Goal: Task Accomplishment & Management: Use online tool/utility

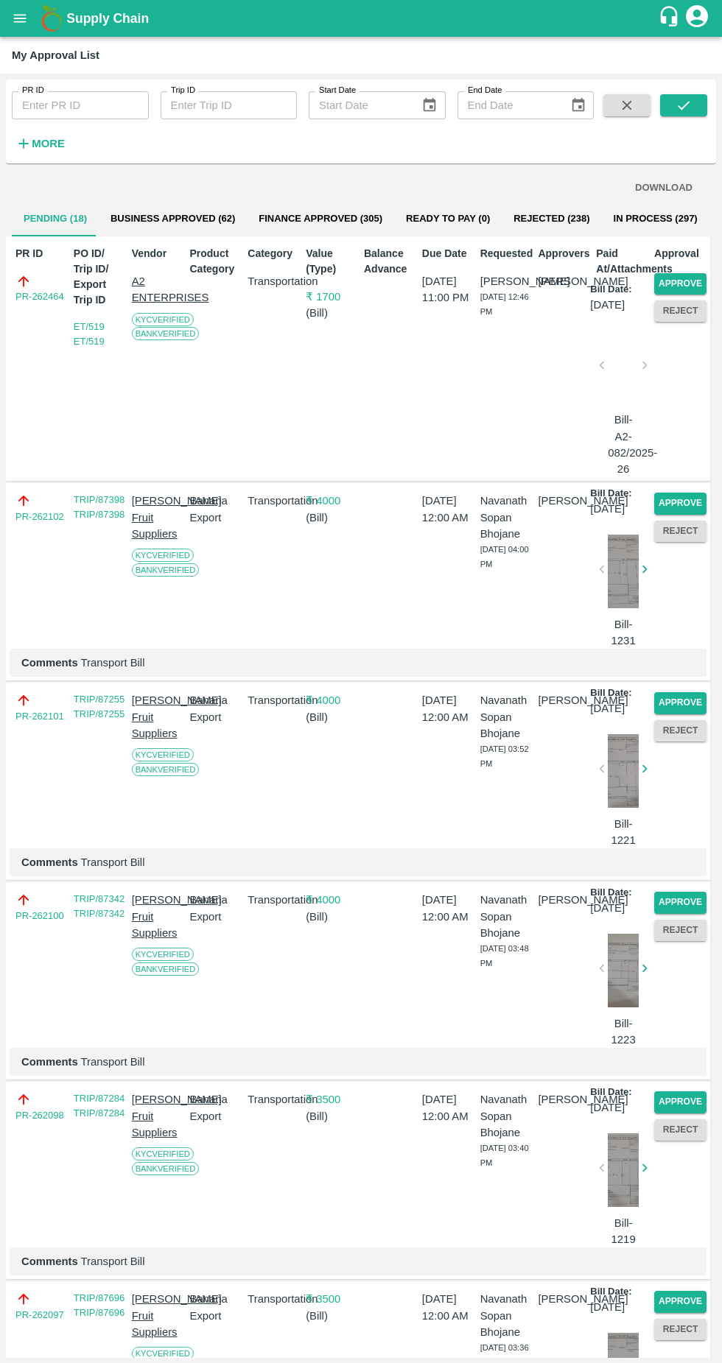
click at [686, 283] on button "Approve" at bounding box center [680, 283] width 52 height 21
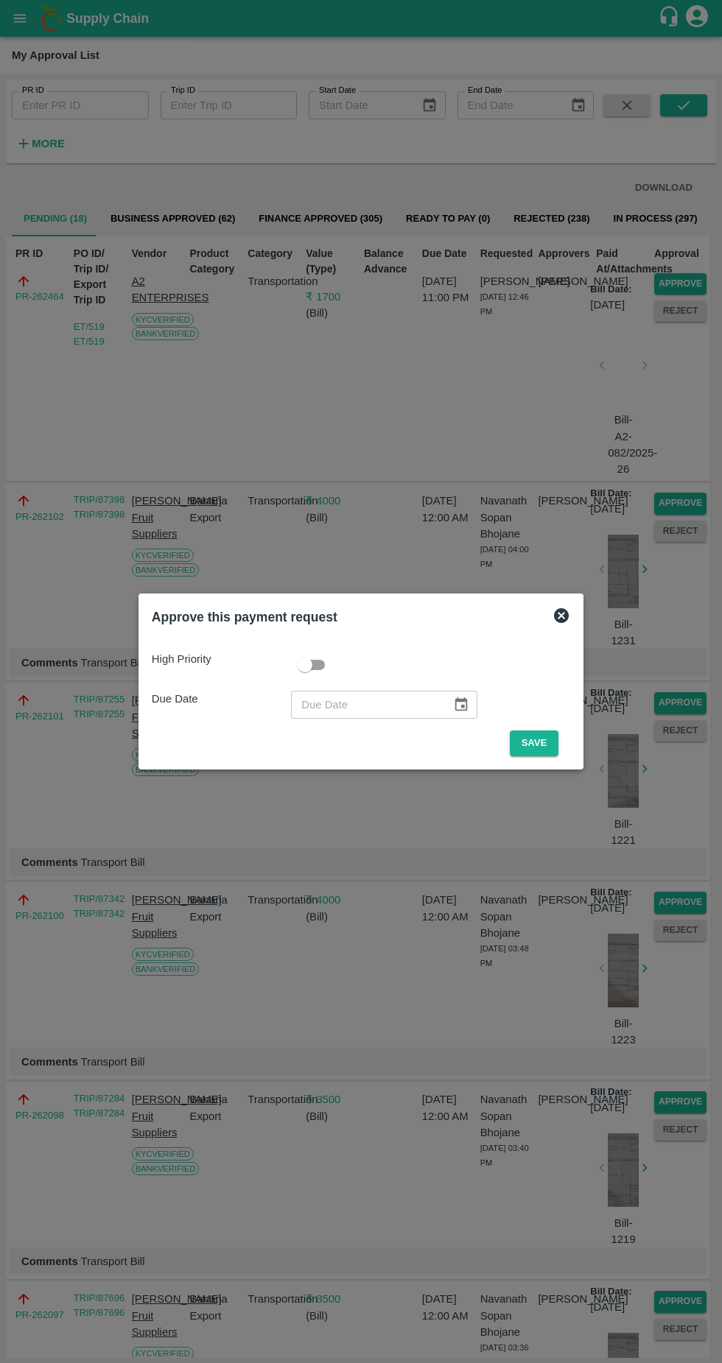
click at [540, 754] on button "Save" at bounding box center [534, 743] width 49 height 26
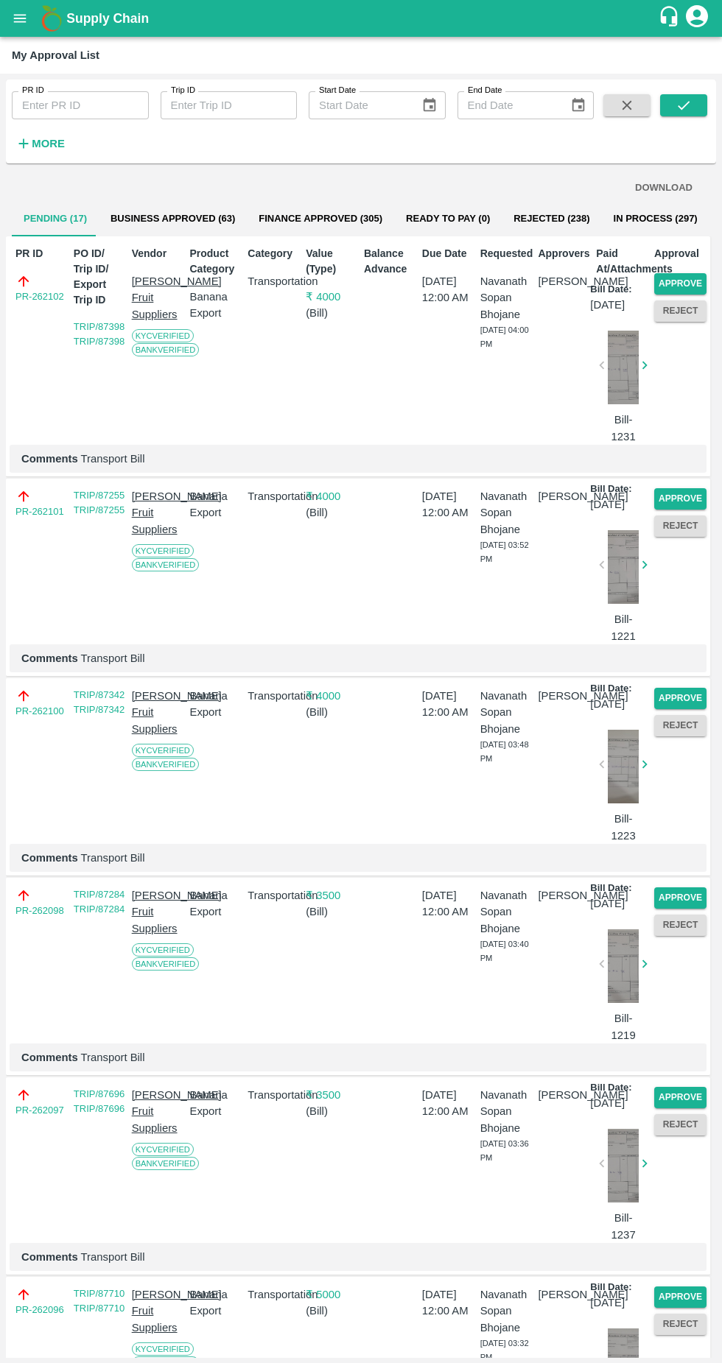
click at [689, 275] on button "Approve" at bounding box center [680, 283] width 52 height 21
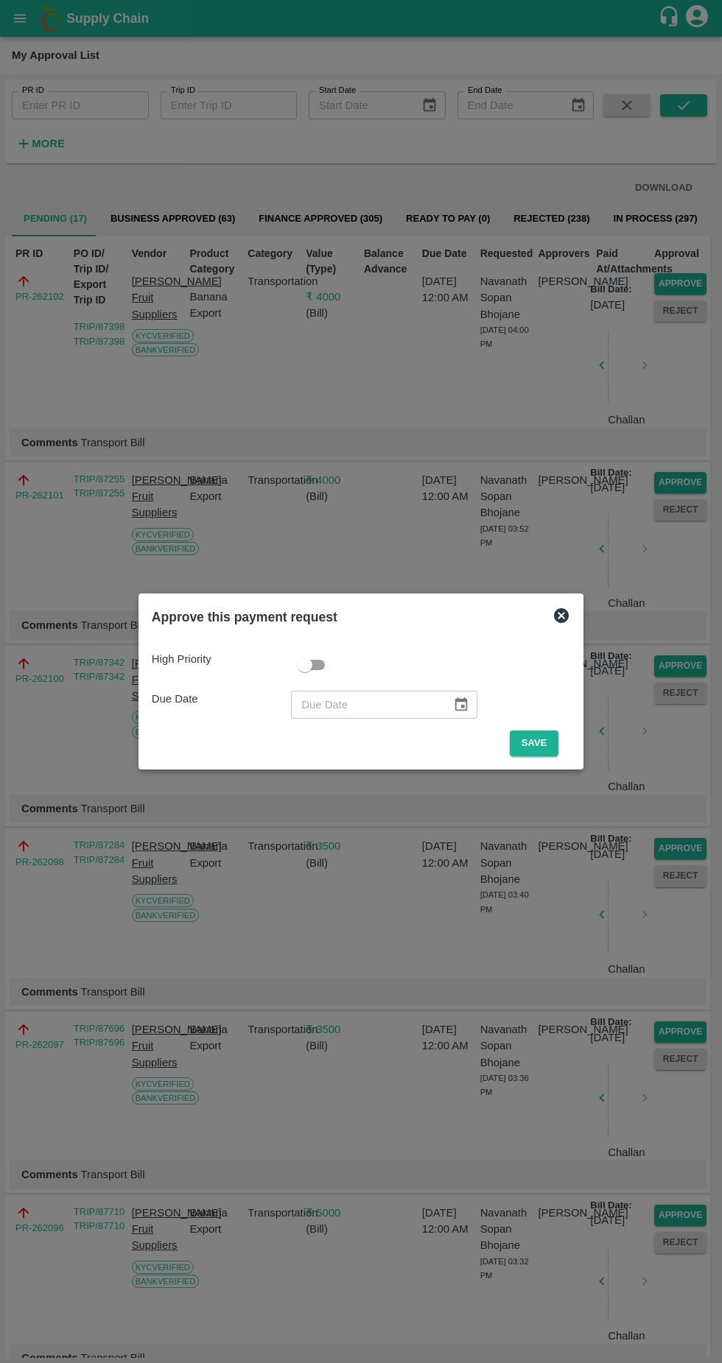
click at [533, 738] on button "Save" at bounding box center [534, 743] width 49 height 26
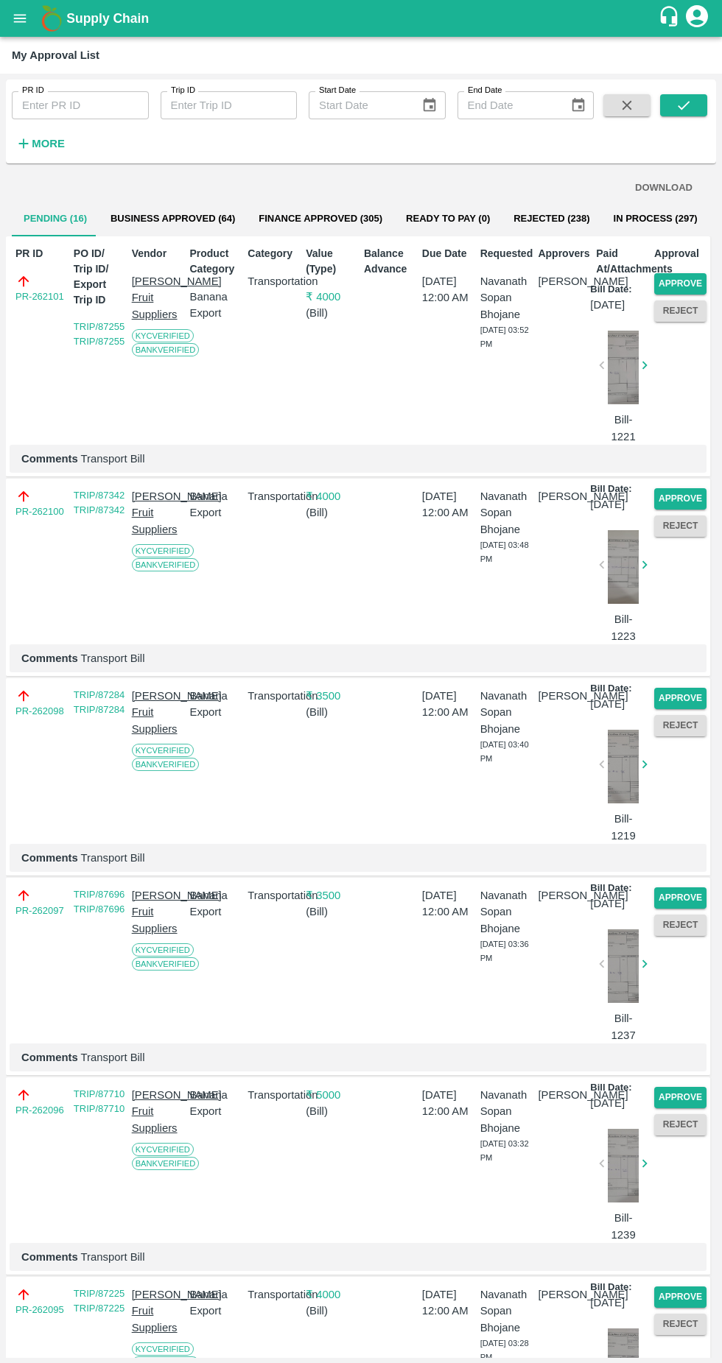
click at [681, 274] on button "Approve" at bounding box center [680, 283] width 52 height 21
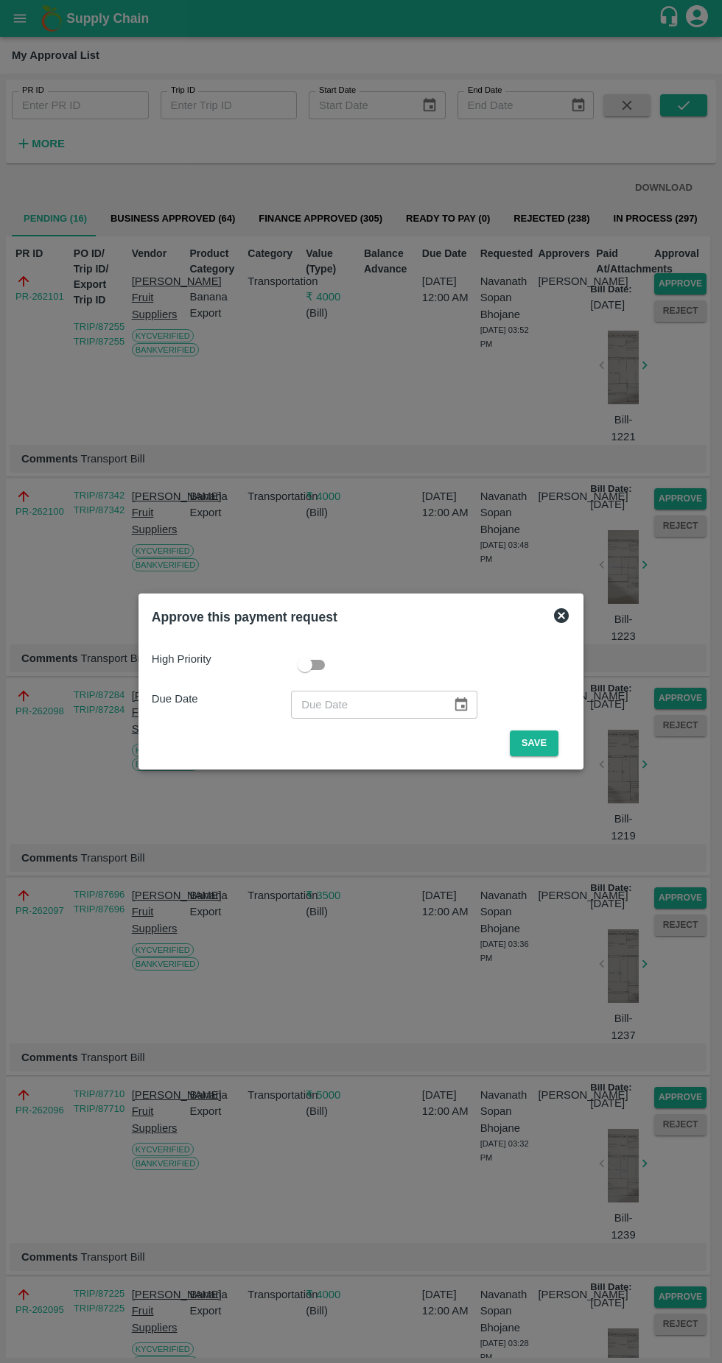
click at [538, 743] on button "Save" at bounding box center [534, 743] width 49 height 26
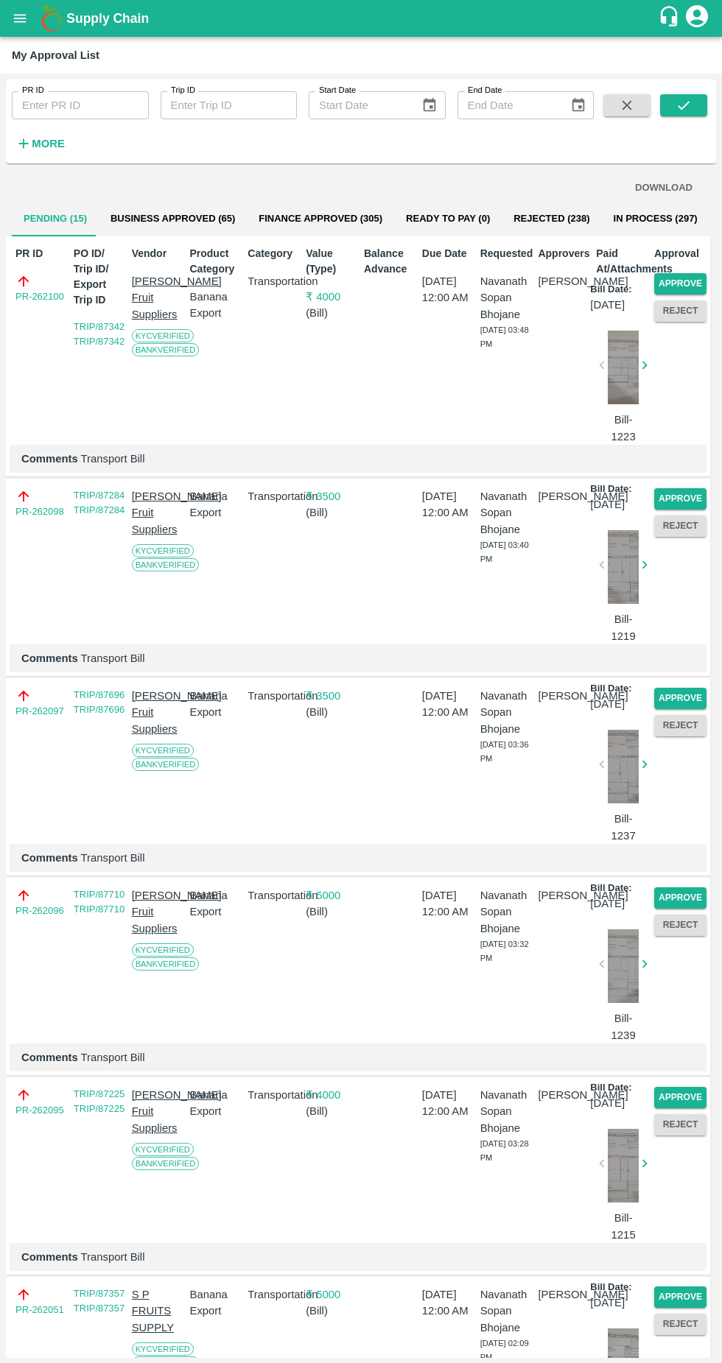
click at [676, 283] on button "Approve" at bounding box center [680, 283] width 52 height 21
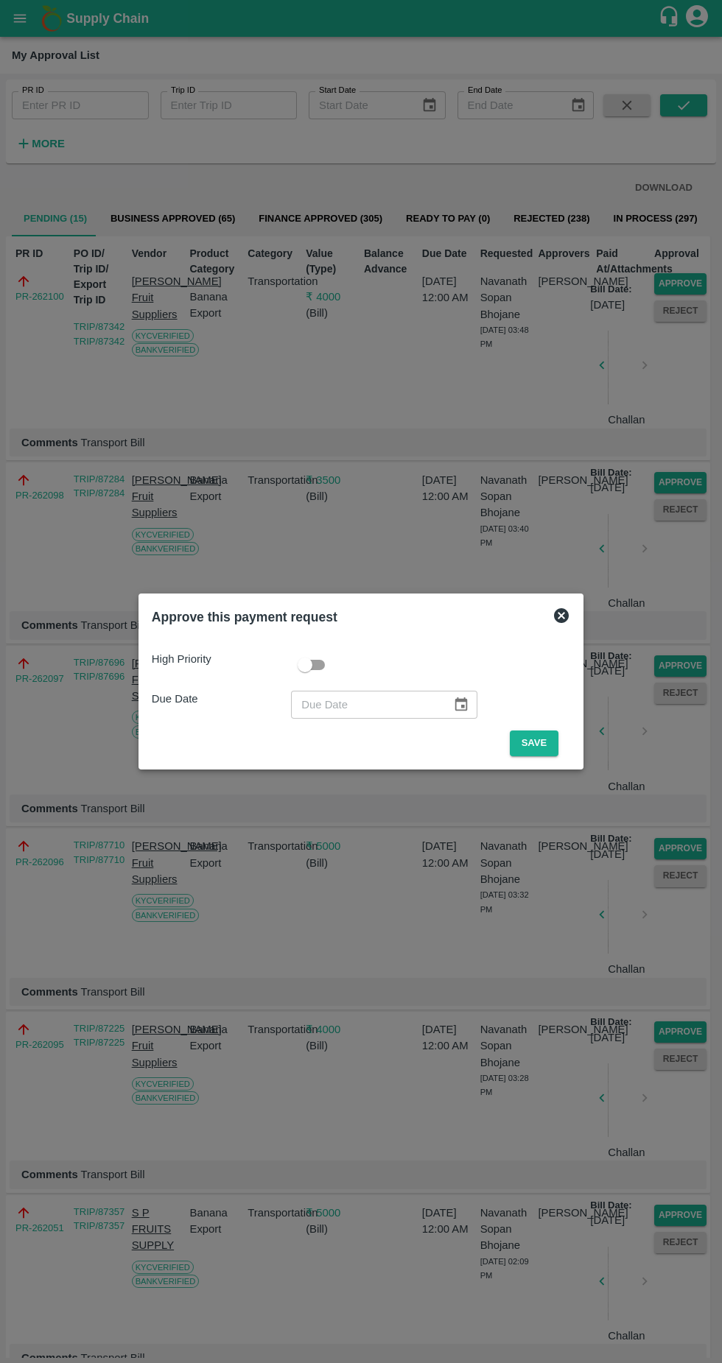
click at [546, 745] on button "Save" at bounding box center [534, 743] width 49 height 26
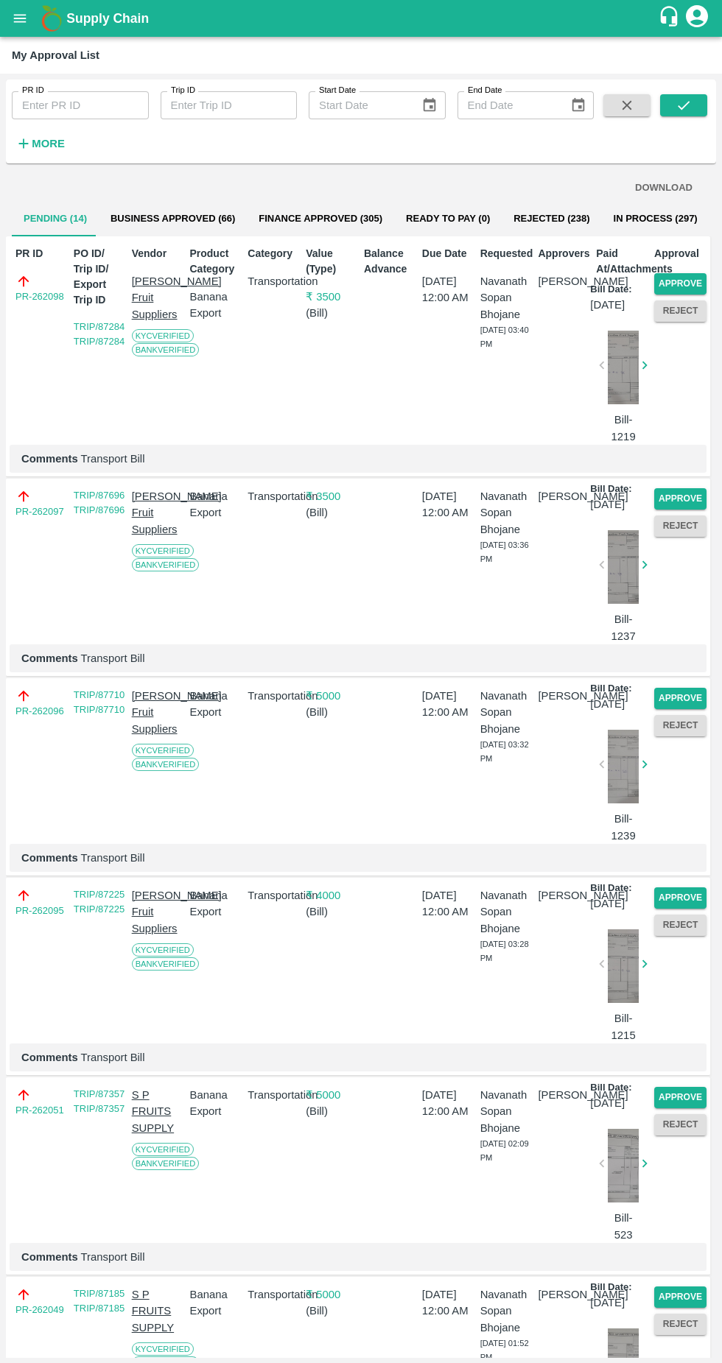
click at [697, 274] on button "Approve" at bounding box center [680, 283] width 52 height 21
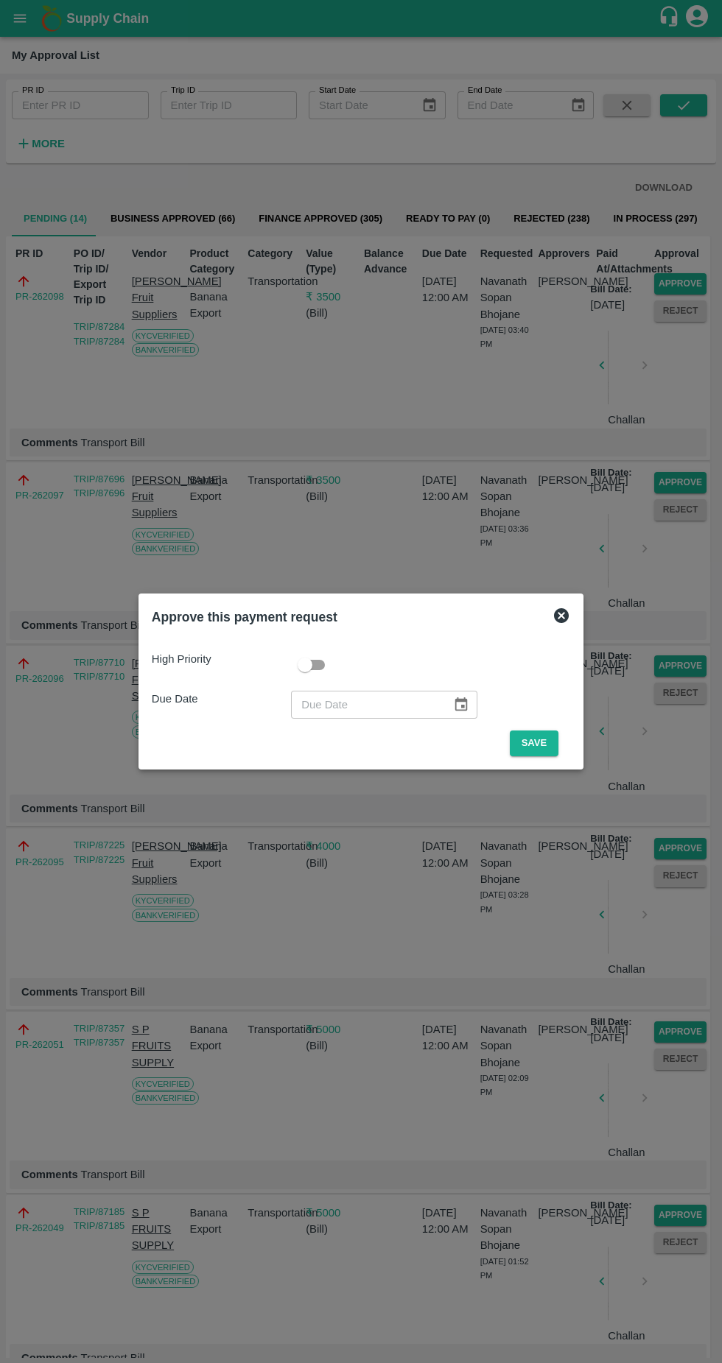
click at [540, 736] on button "Save" at bounding box center [534, 743] width 49 height 26
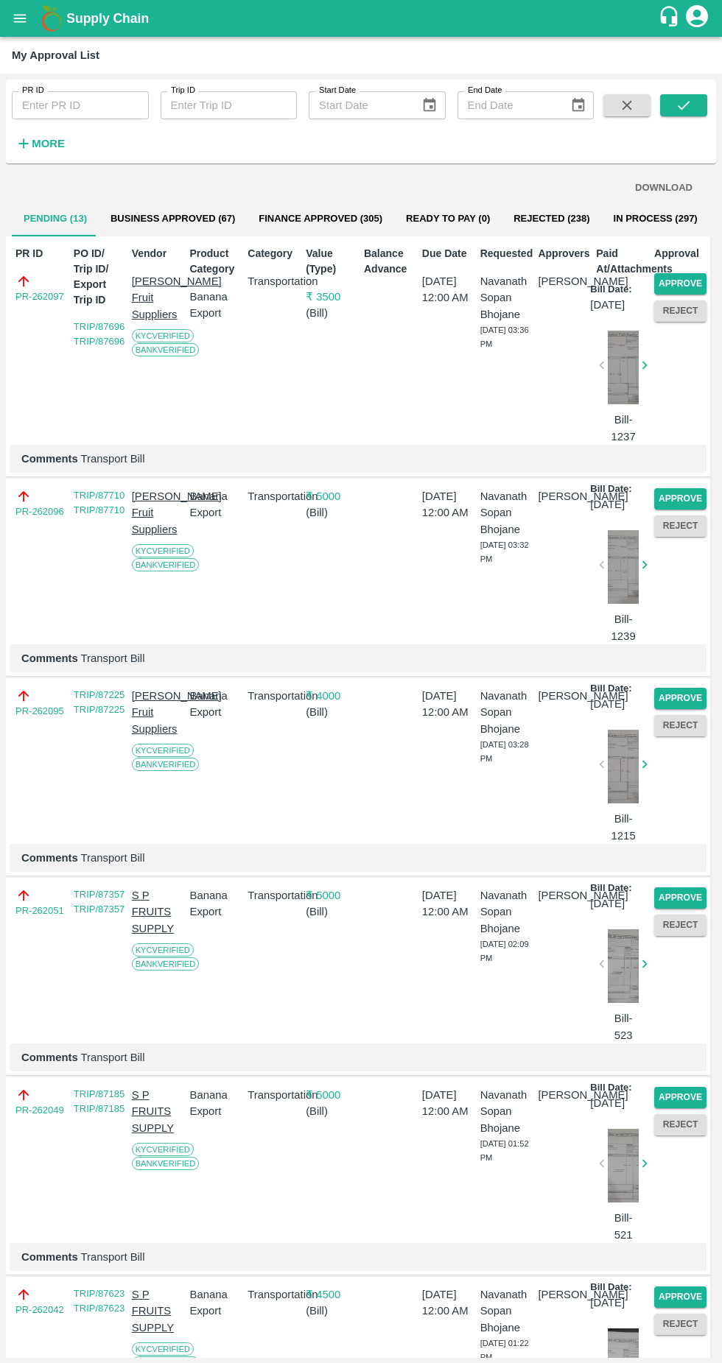
click at [686, 281] on button "Approve" at bounding box center [680, 283] width 52 height 21
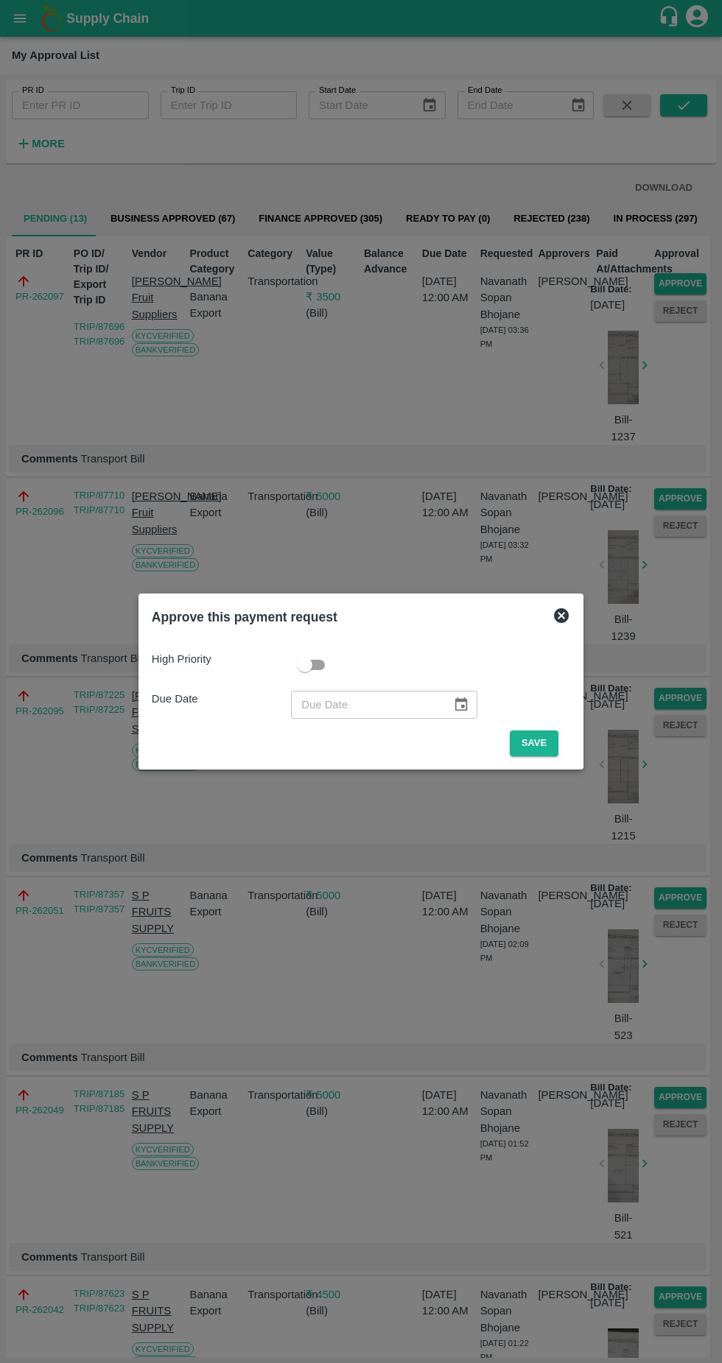
click at [544, 738] on button "Save" at bounding box center [534, 743] width 49 height 26
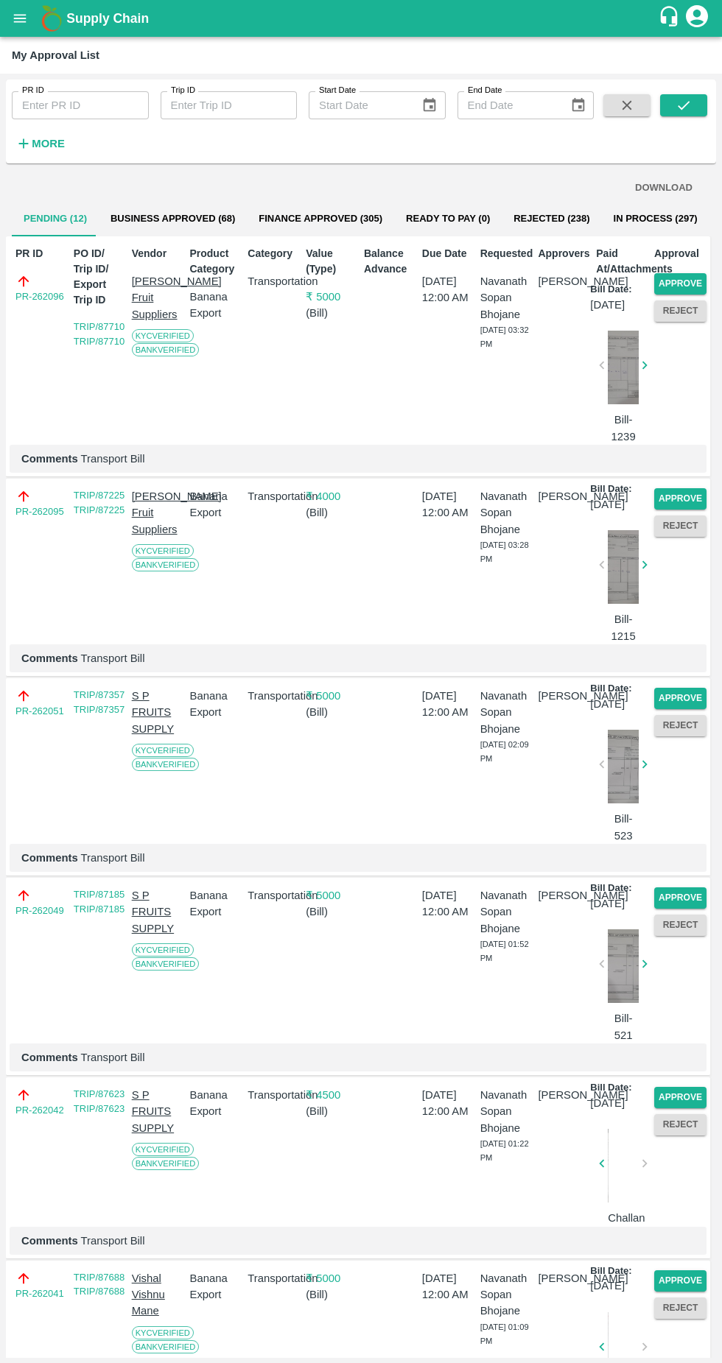
click at [685, 278] on button "Approve" at bounding box center [680, 283] width 52 height 21
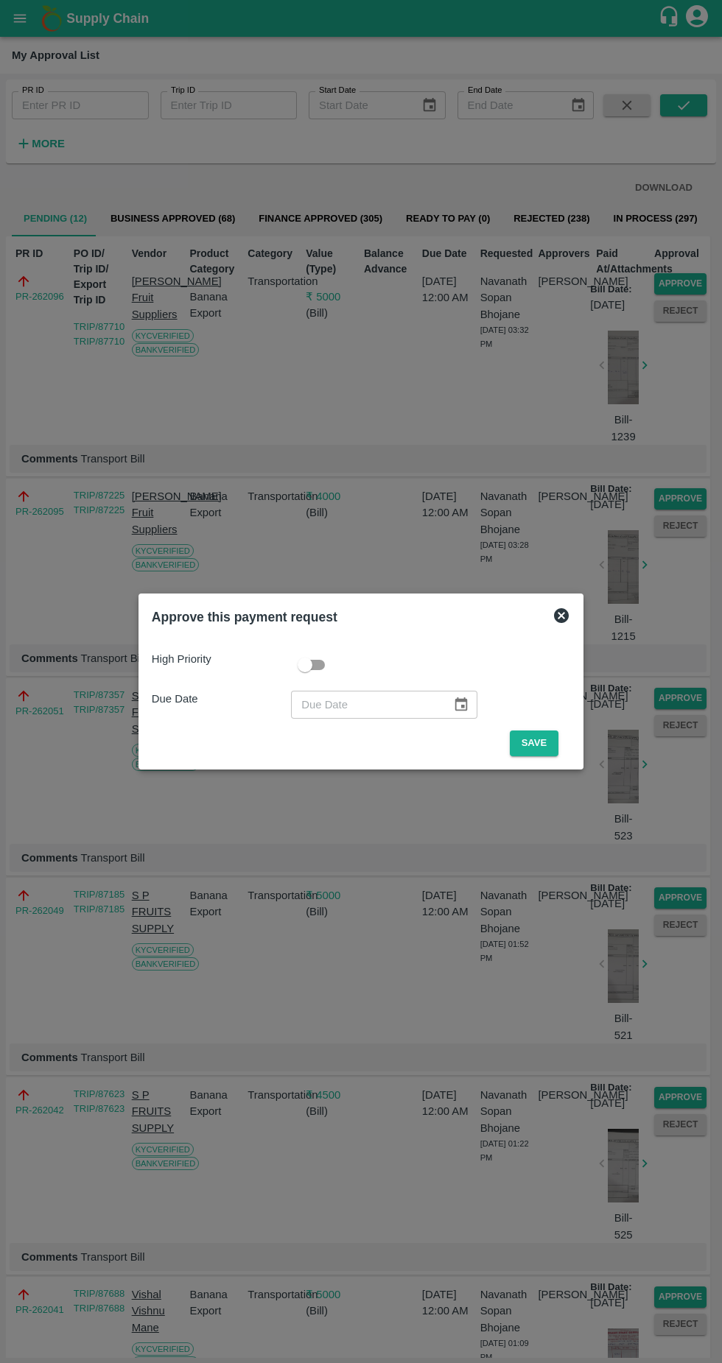
click at [539, 748] on button "Save" at bounding box center [534, 743] width 49 height 26
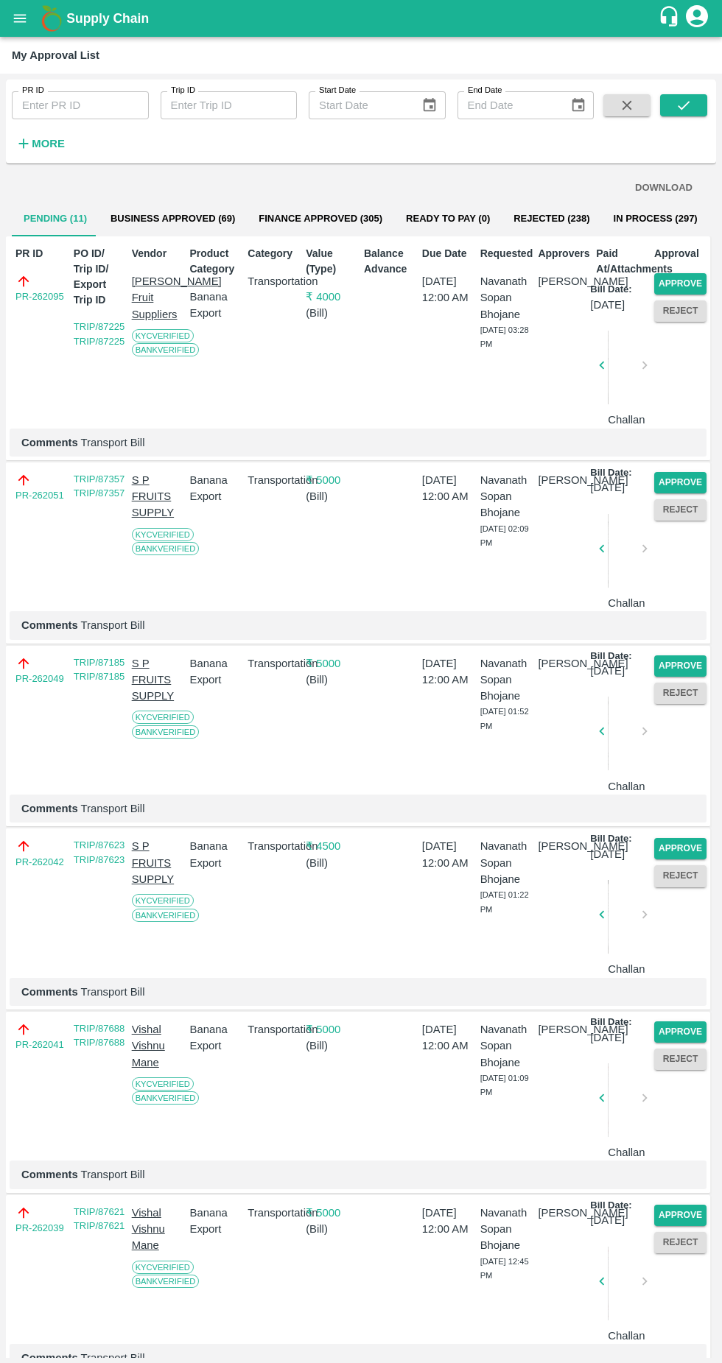
click at [679, 277] on button "Approve" at bounding box center [680, 283] width 52 height 21
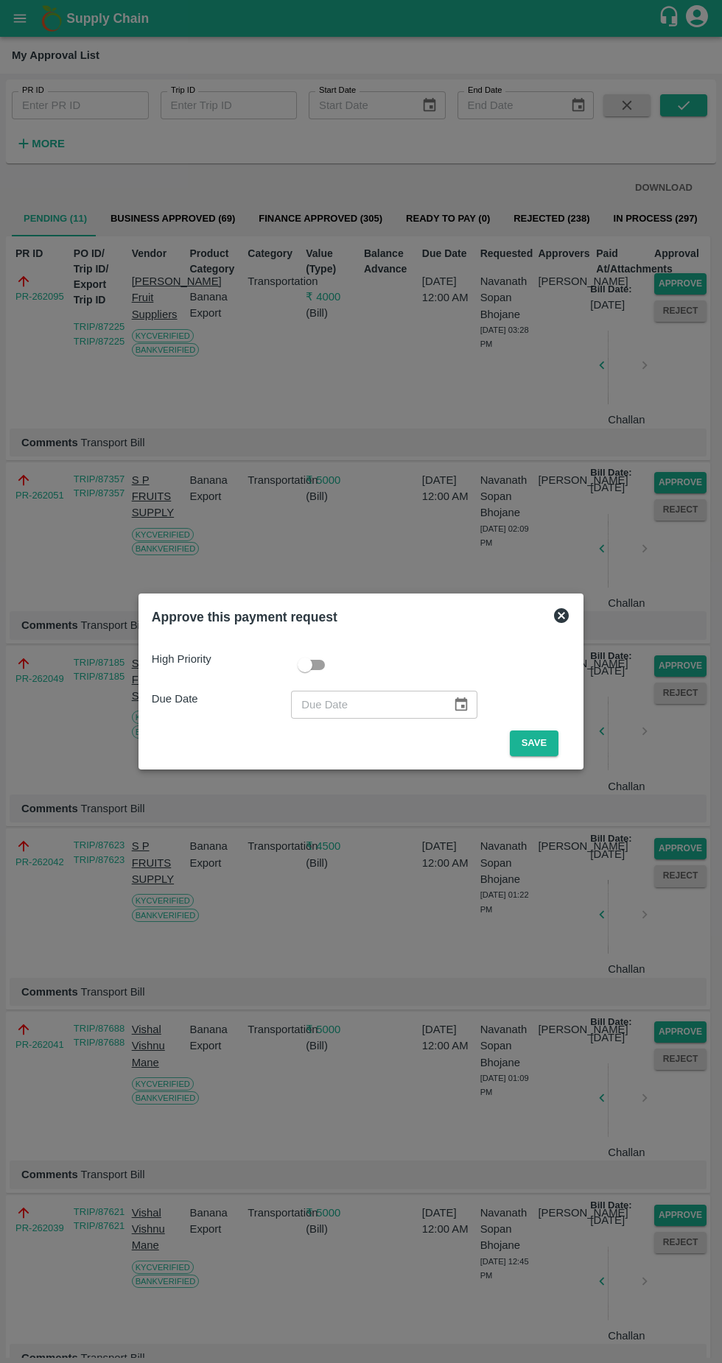
click at [538, 743] on button "Save" at bounding box center [534, 743] width 49 height 26
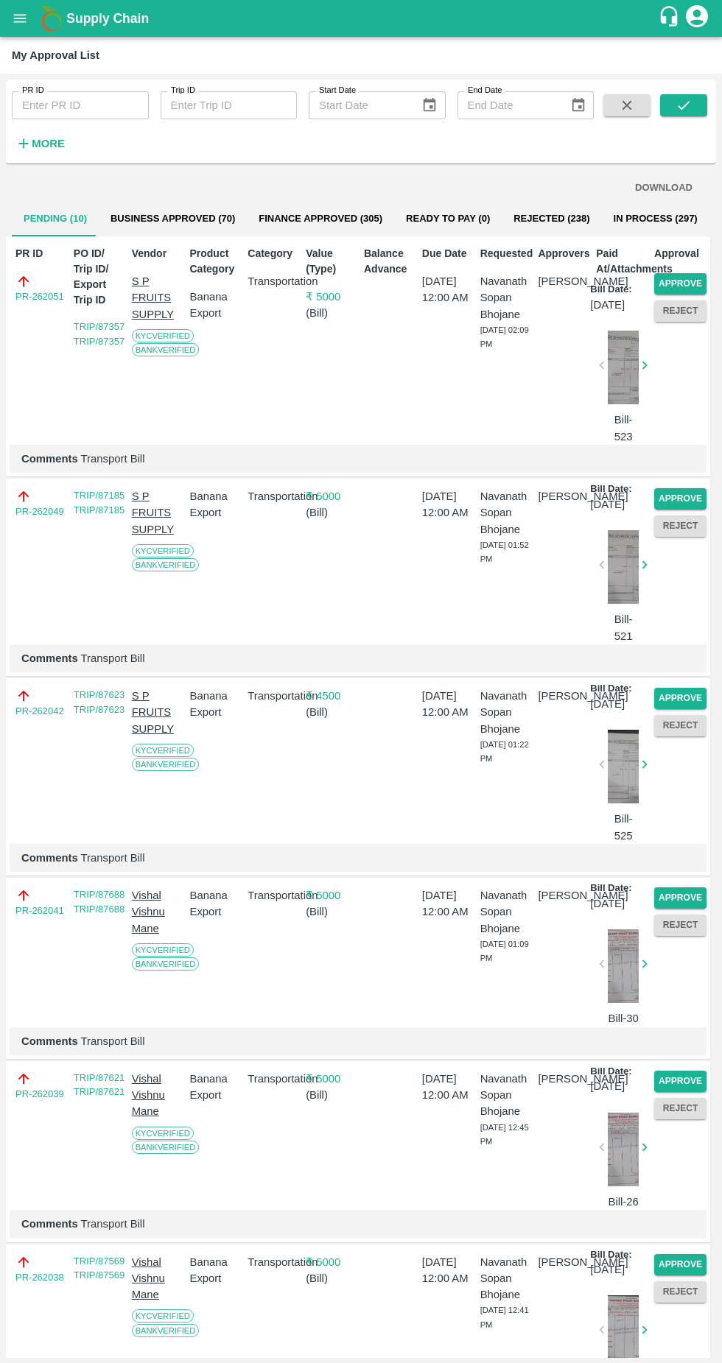
click at [687, 275] on button "Approve" at bounding box center [680, 283] width 52 height 21
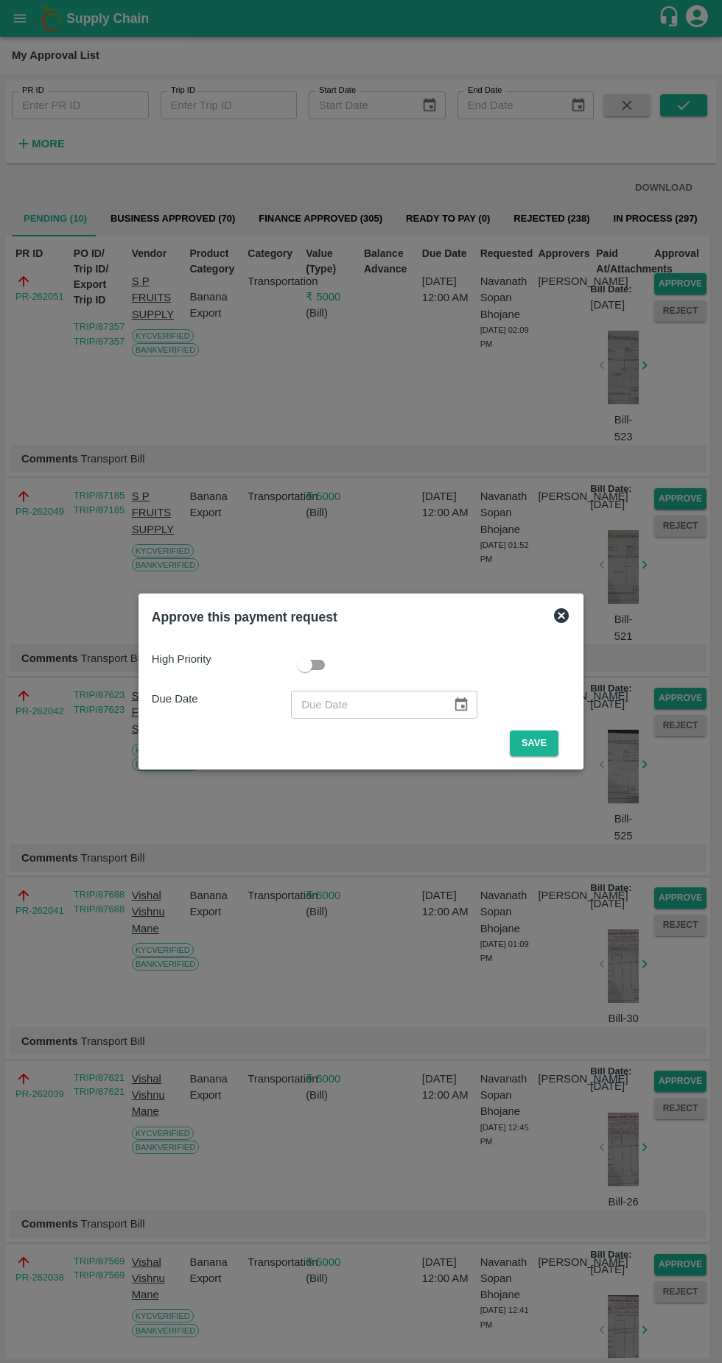
click at [546, 737] on button "Save" at bounding box center [534, 743] width 49 height 26
